Goal: Task Accomplishment & Management: Manage account settings

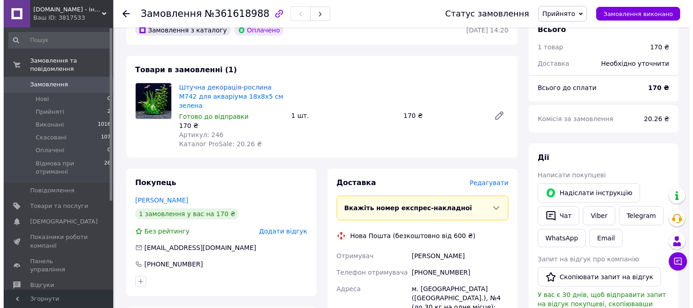
scroll to position [51, 0]
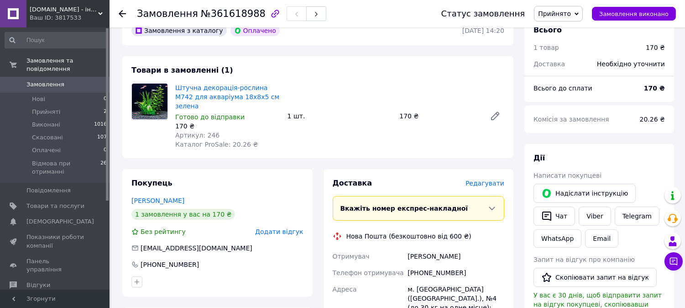
click at [492, 179] on span "Редагувати" at bounding box center [485, 182] width 39 height 7
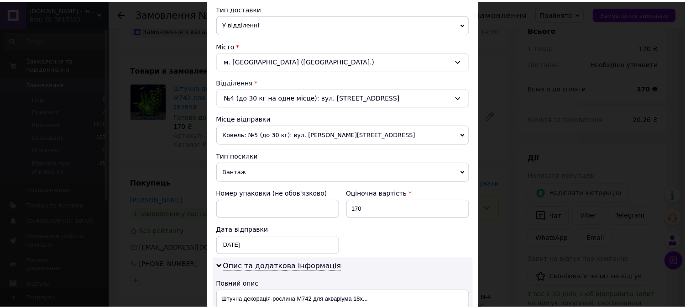
scroll to position [402, 0]
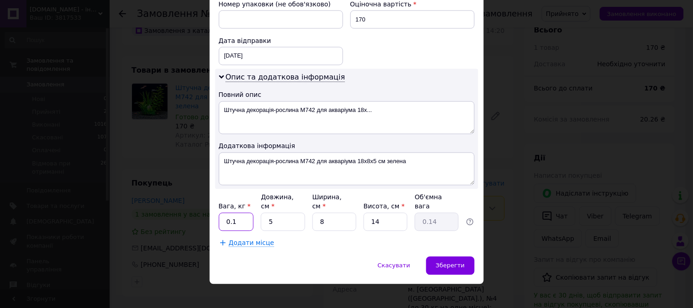
click at [243, 213] on input "0.1" at bounding box center [236, 222] width 35 height 18
type input "0.3"
type input "1"
type input "0.1"
type input "15"
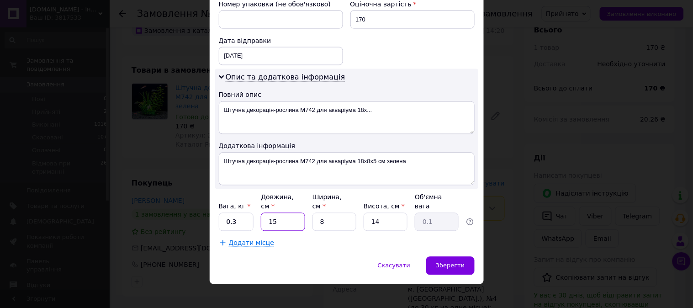
type input "0.42"
type input "15"
type input "1"
type input "0.1"
type input "15"
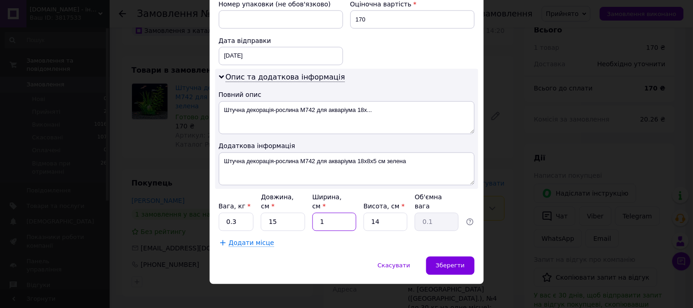
type input "0.79"
type input "15"
type input "4"
type input "0.23"
type input "4"
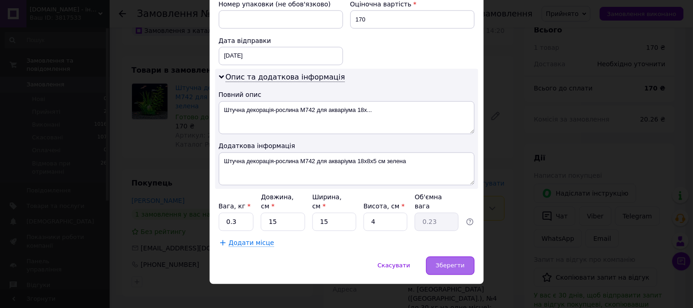
drag, startPoint x: 476, startPoint y: 258, endPoint x: 462, endPoint y: 258, distance: 14.2
click at [476, 258] on div "Скасувати   Зберегти" at bounding box center [347, 270] width 274 height 27
drag, startPoint x: 455, startPoint y: 258, endPoint x: 450, endPoint y: 264, distance: 8.4
click at [453, 262] on span "Зберегти" at bounding box center [450, 265] width 29 height 7
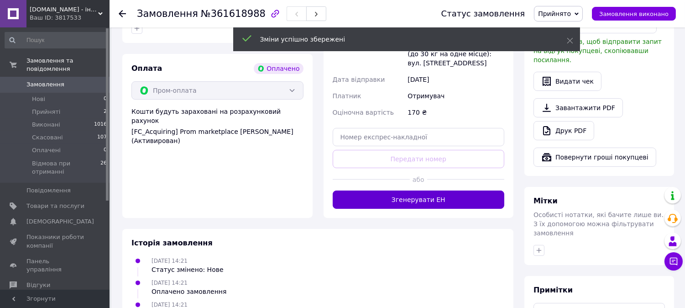
click at [465, 190] on button "Згенерувати ЕН" at bounding box center [419, 199] width 172 height 18
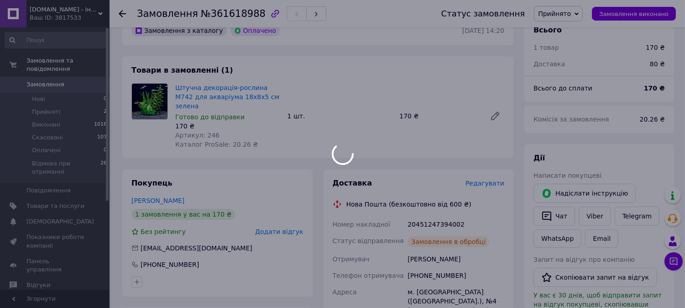
scroll to position [101, 0]
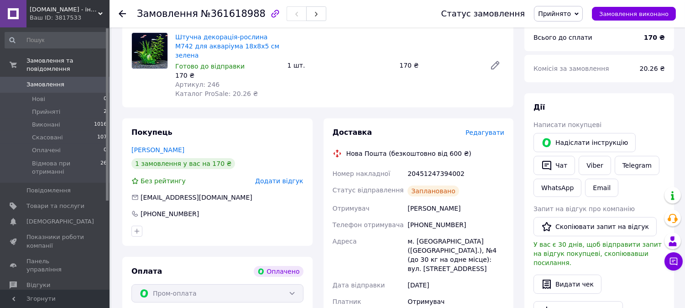
click at [436, 168] on div "20451247394002" at bounding box center [456, 173] width 100 height 16
copy div "20451247394002"
click at [227, 14] on span "№361618988" at bounding box center [233, 13] width 65 height 11
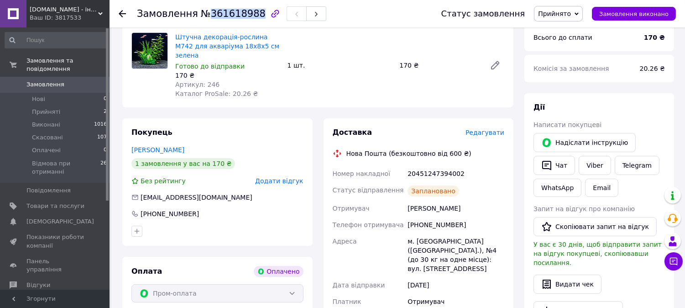
copy span "361618988"
click at [434, 216] on div "[PHONE_NUMBER]" at bounding box center [456, 224] width 100 height 16
copy div "380990640790"
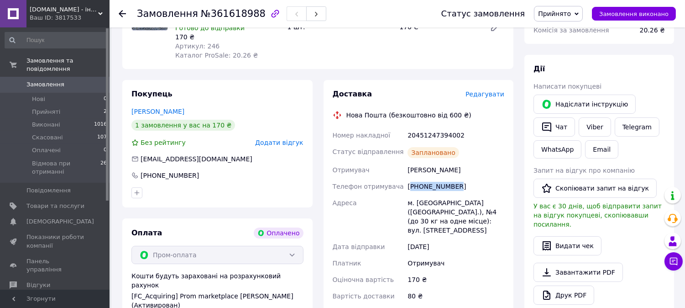
scroll to position [51, 0]
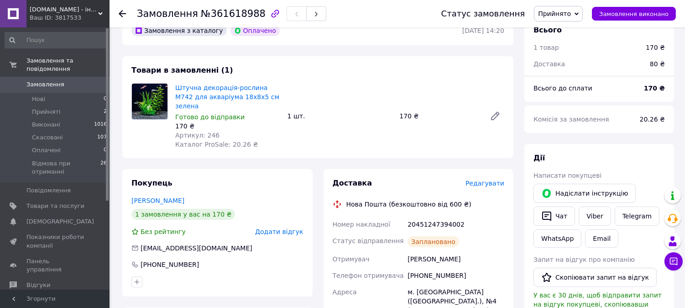
click at [426, 219] on div "20451247394002" at bounding box center [456, 224] width 100 height 16
copy div "20451247394002"
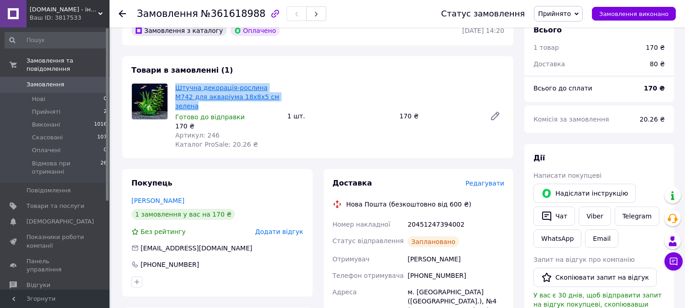
drag, startPoint x: 269, startPoint y: 96, endPoint x: 177, endPoint y: 85, distance: 92.9
click at [177, 85] on span "Штучна декорація-рослина М742 для акваріума 18х8х5 см зелена" at bounding box center [227, 96] width 105 height 27
copy link "Штучна декорація-рослина М742 для акваріума 18х8х5 см зелена"
